Goal: Obtain resource: Download file/media

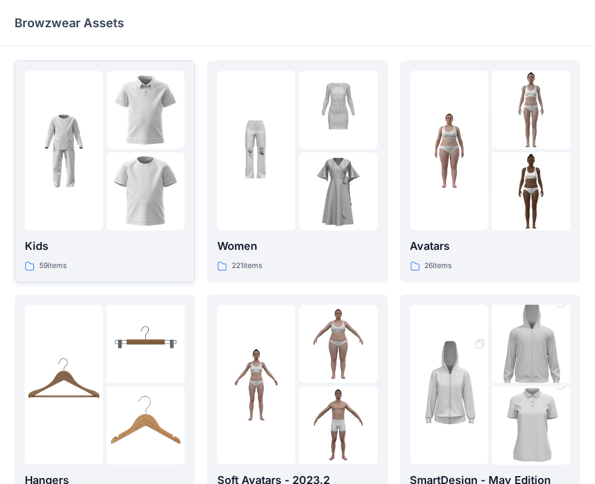
click at [101, 183] on img at bounding box center [64, 151] width 78 height 78
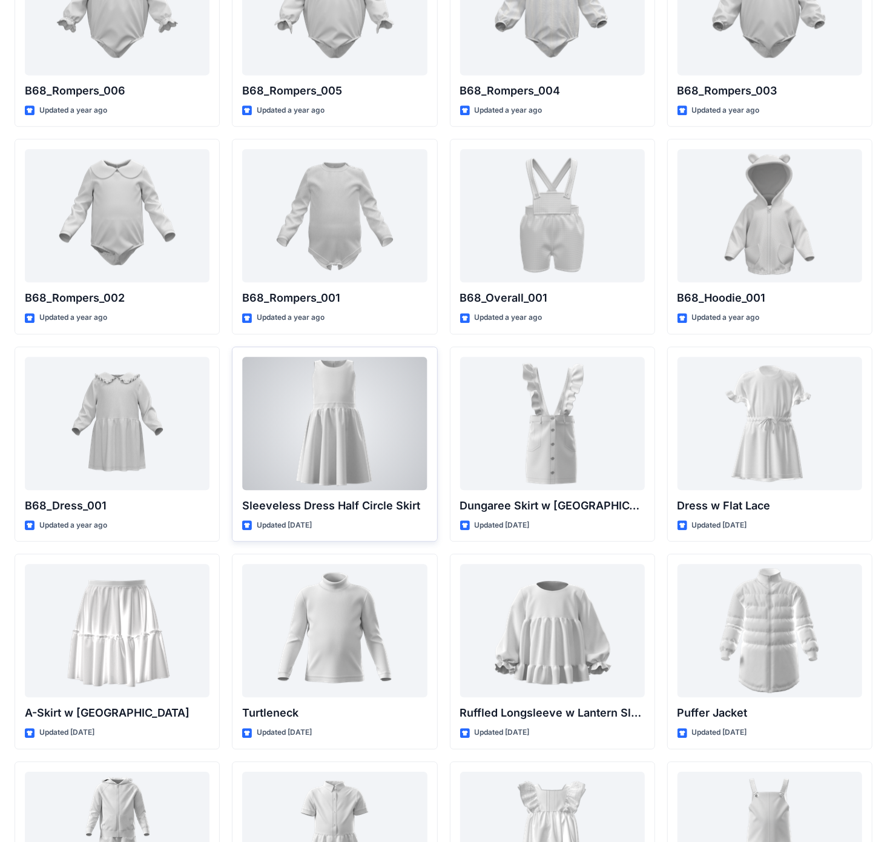
scroll to position [1600, 0]
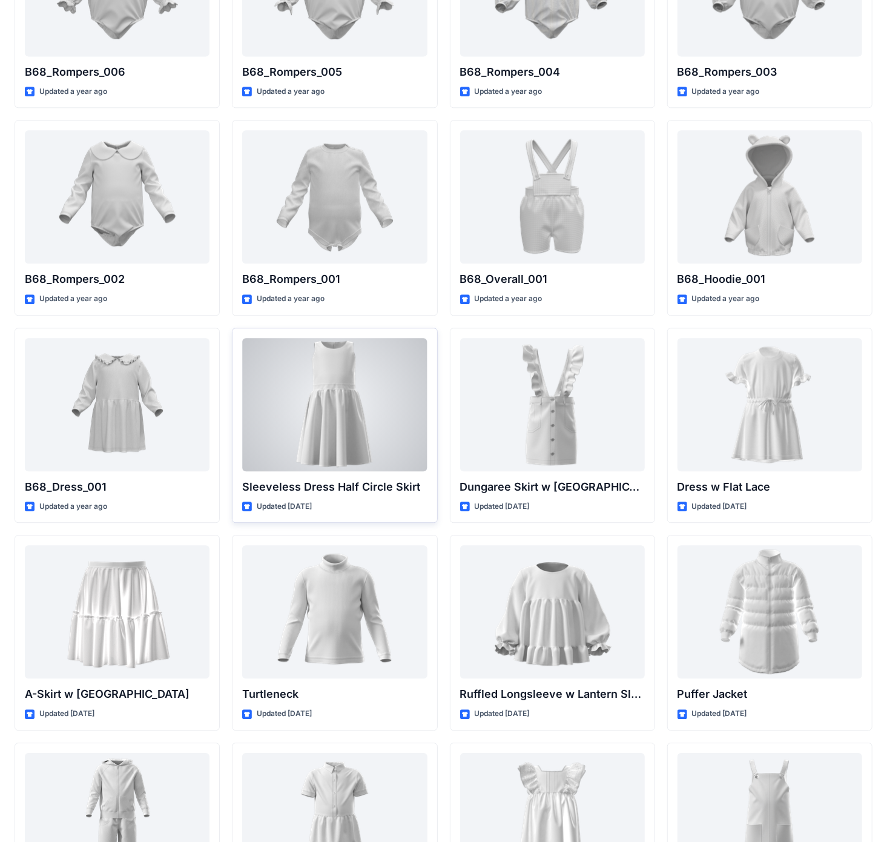
click at [329, 395] on div at bounding box center [334, 404] width 185 height 133
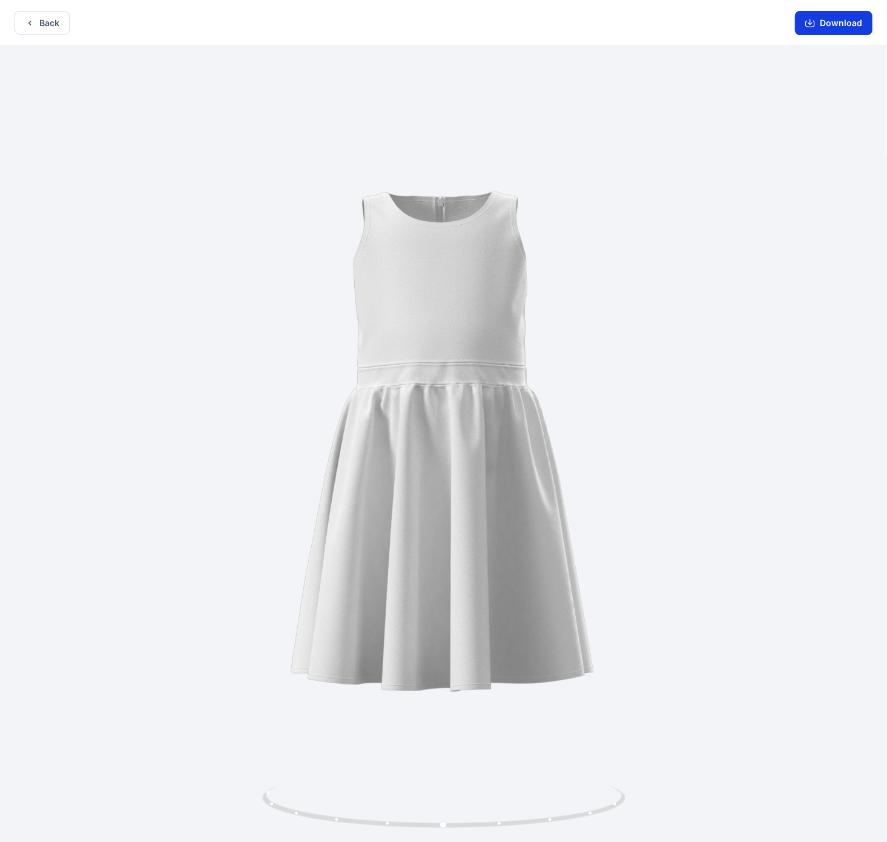
click at [605, 25] on button "Download" at bounding box center [834, 23] width 78 height 24
click at [45, 20] on button "Back" at bounding box center [42, 23] width 55 height 24
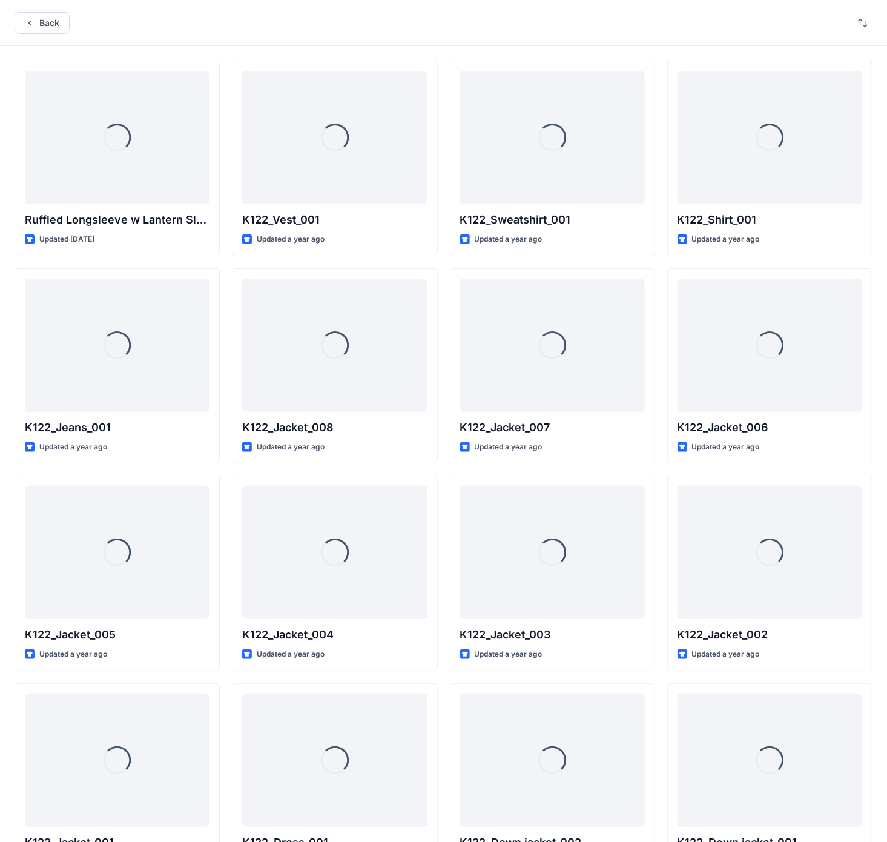
scroll to position [1600, 0]
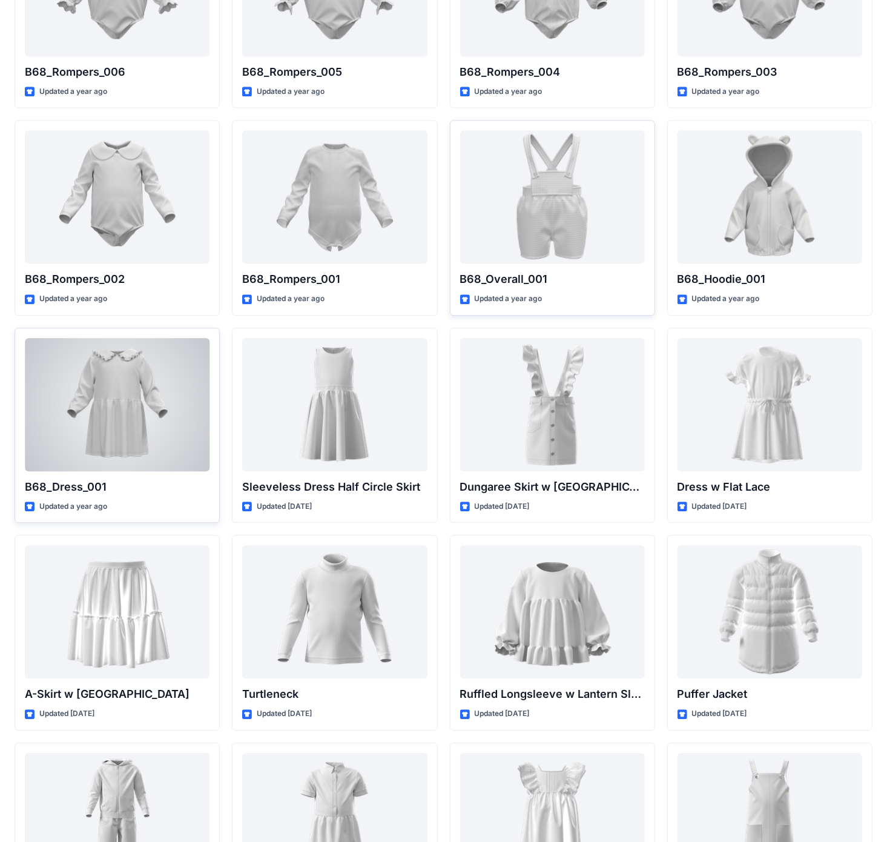
click at [111, 409] on div at bounding box center [117, 404] width 185 height 133
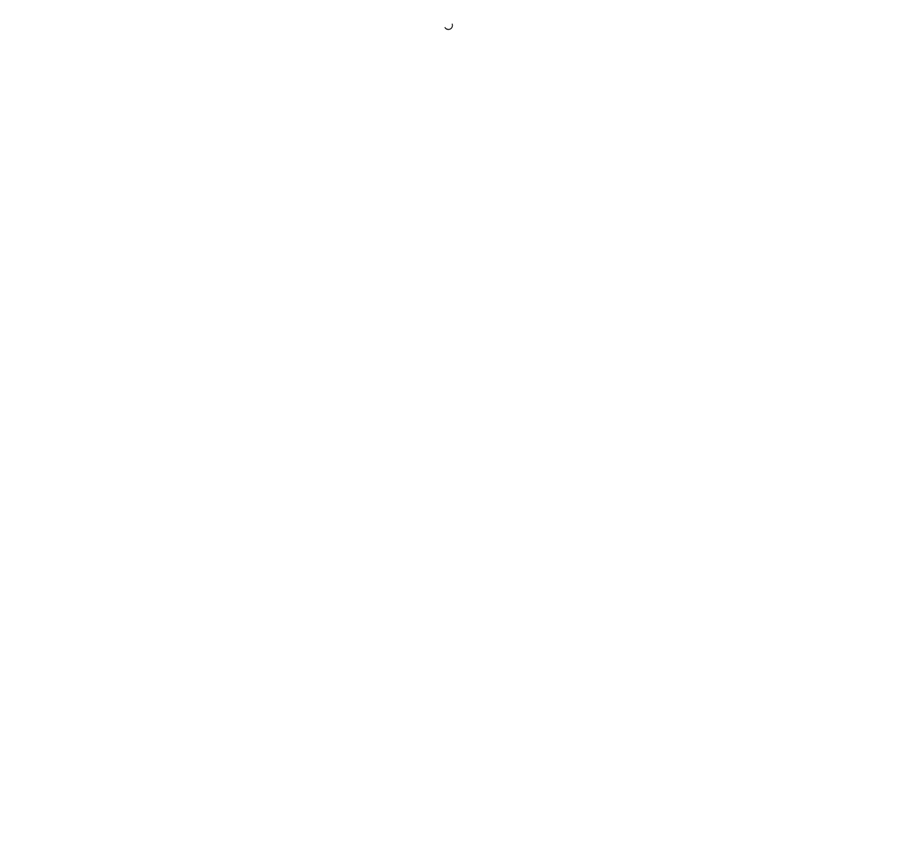
click at [111, 409] on div at bounding box center [448, 421] width 897 height 842
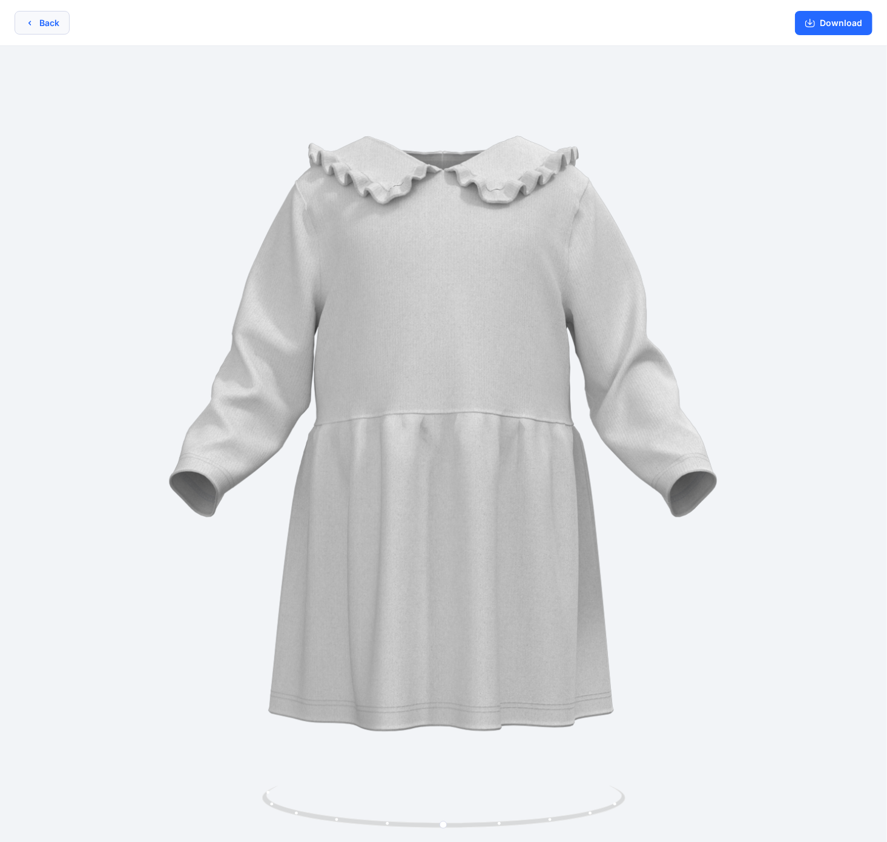
click at [38, 22] on button "Back" at bounding box center [42, 23] width 55 height 24
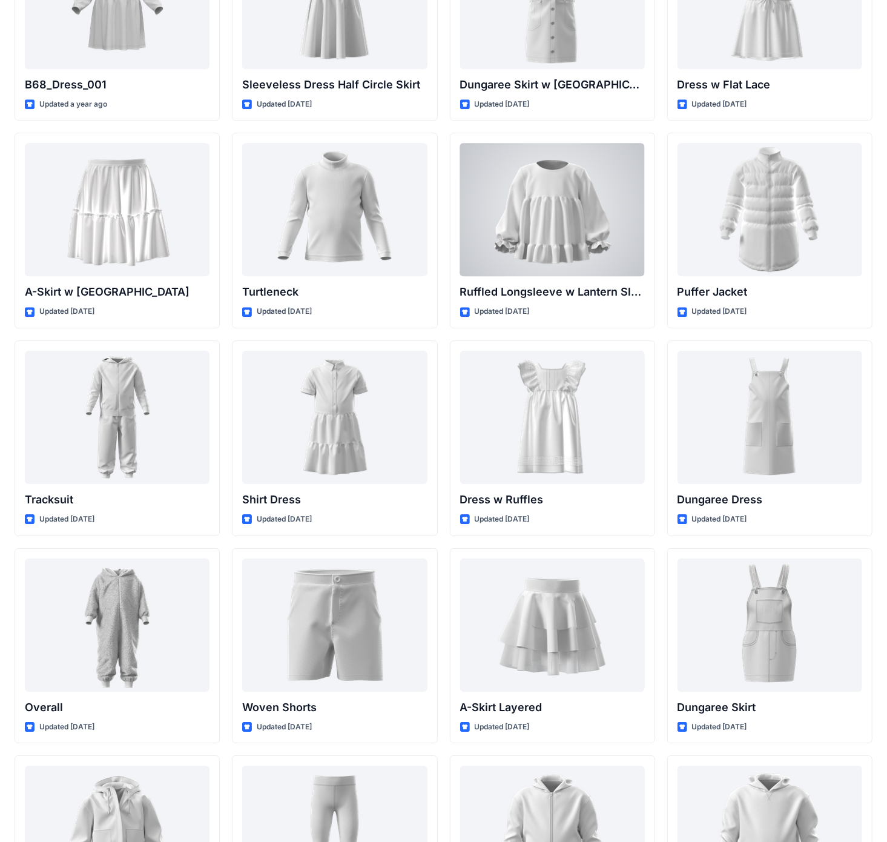
scroll to position [2024, 0]
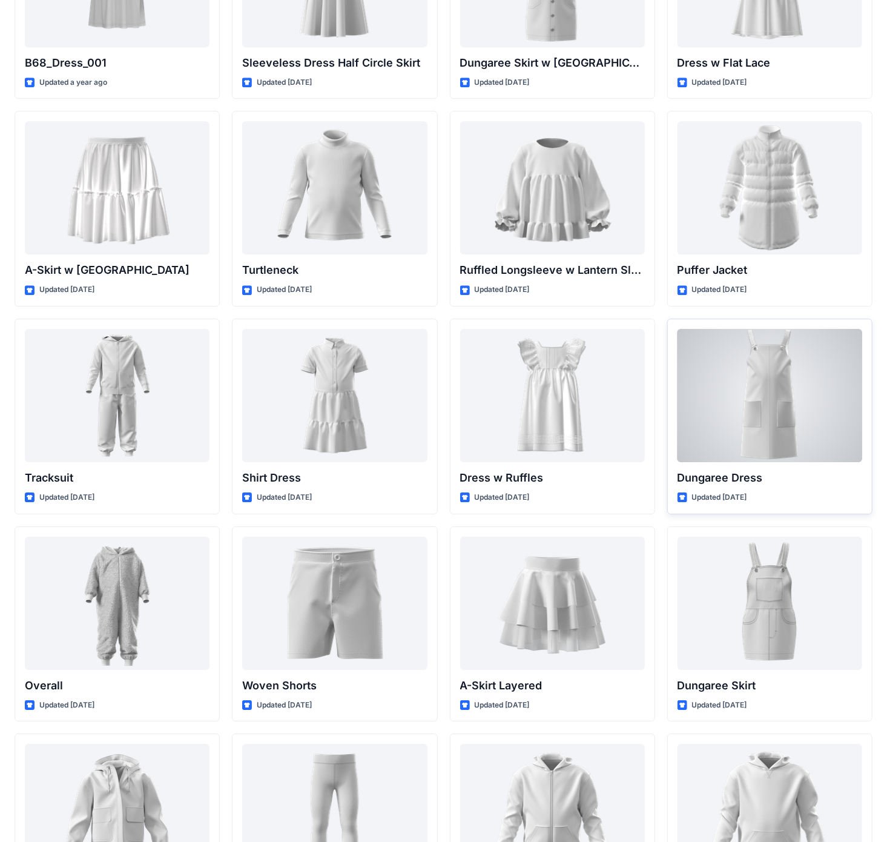
click at [605, 412] on div at bounding box center [770, 395] width 185 height 133
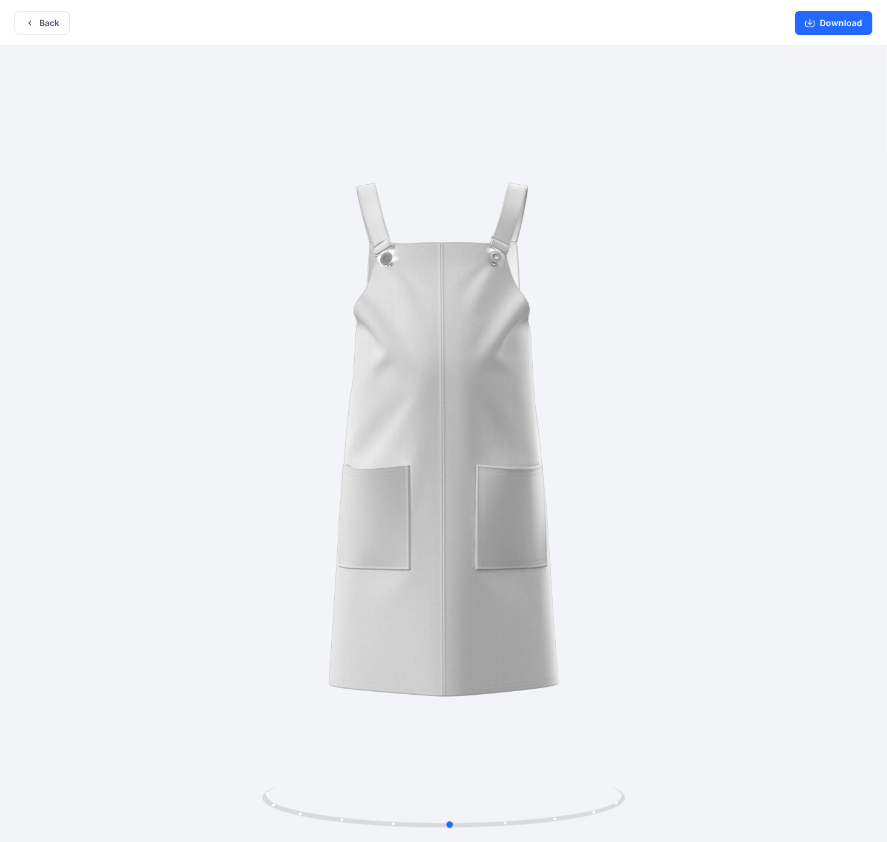
drag, startPoint x: 473, startPoint y: 454, endPoint x: 485, endPoint y: 372, distance: 83.2
click at [485, 372] on div at bounding box center [443, 445] width 887 height 798
click at [605, 22] on button "Download" at bounding box center [834, 23] width 78 height 24
